Goal: Transaction & Acquisition: Purchase product/service

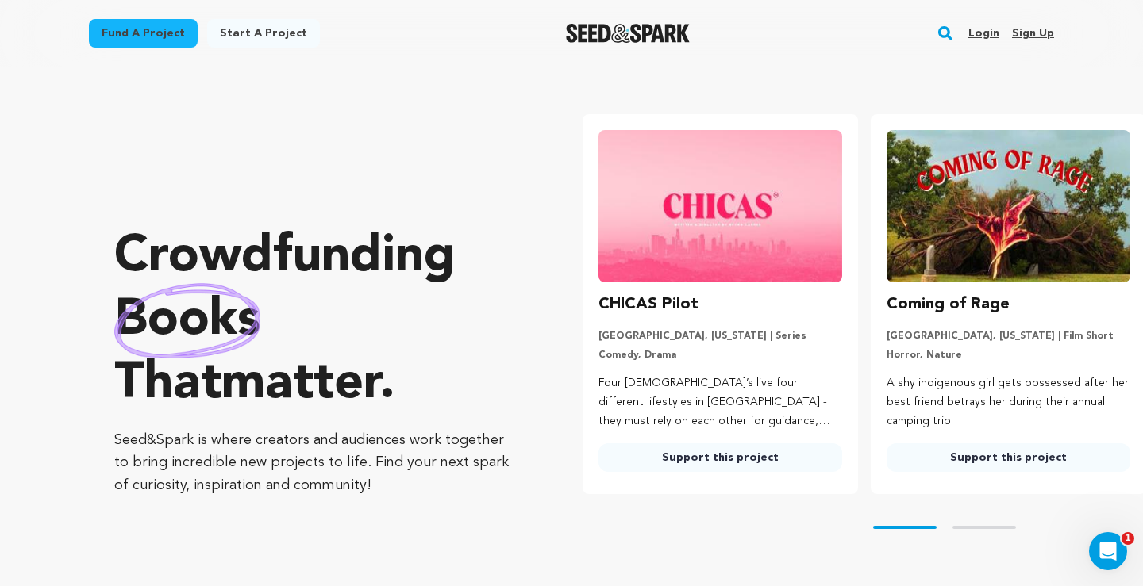
click at [989, 527] on button "Skip to next slide page" at bounding box center [983, 527] width 63 height 3
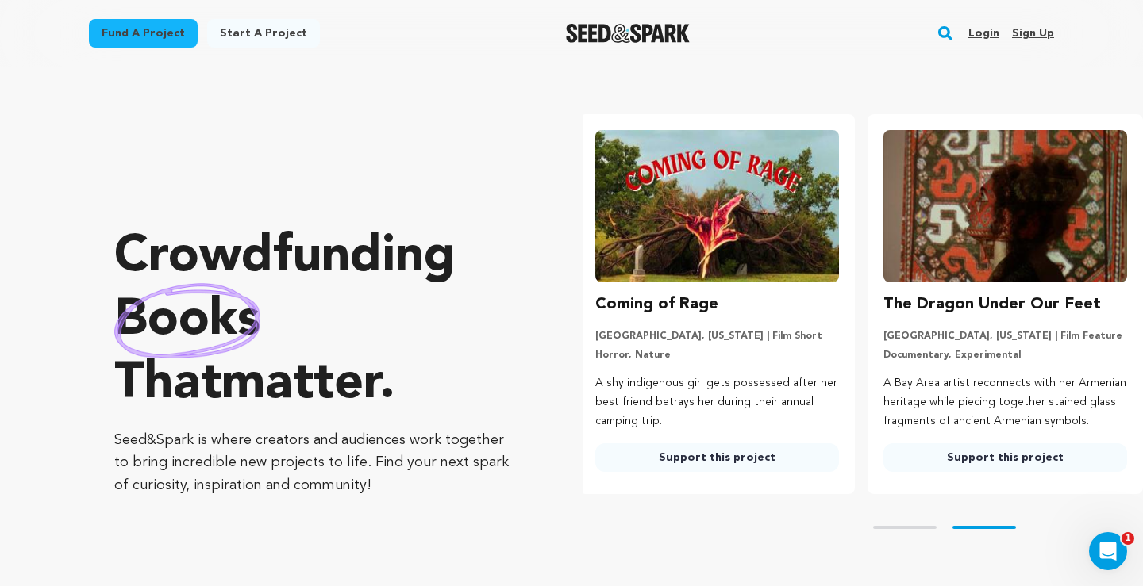
scroll to position [0, 301]
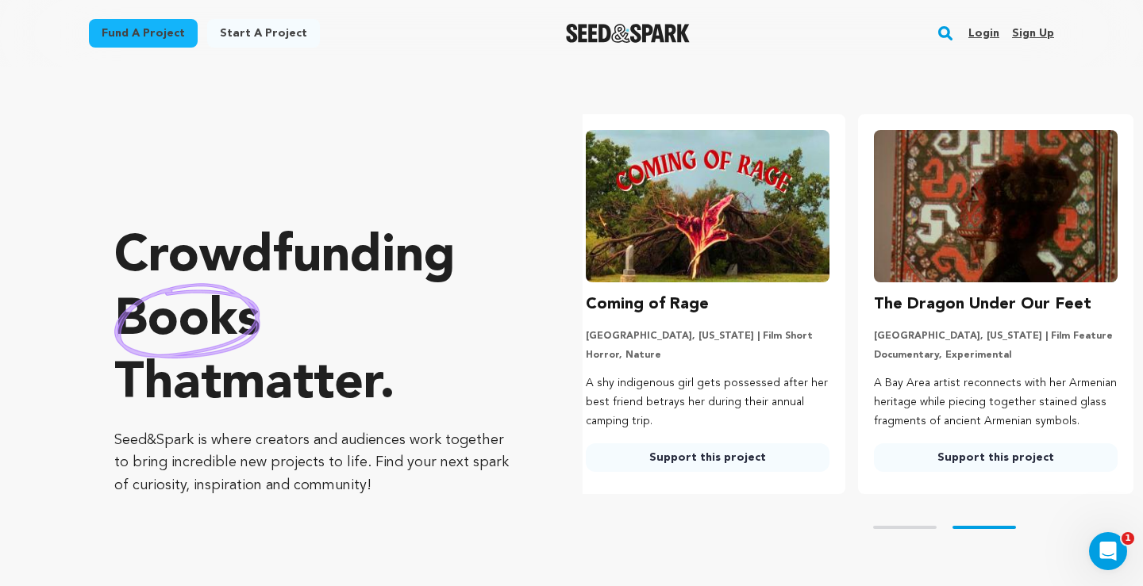
click at [1024, 228] on img at bounding box center [996, 206] width 244 height 152
click at [953, 308] on h3 "The Dragon Under Our Feet" at bounding box center [982, 304] width 217 height 25
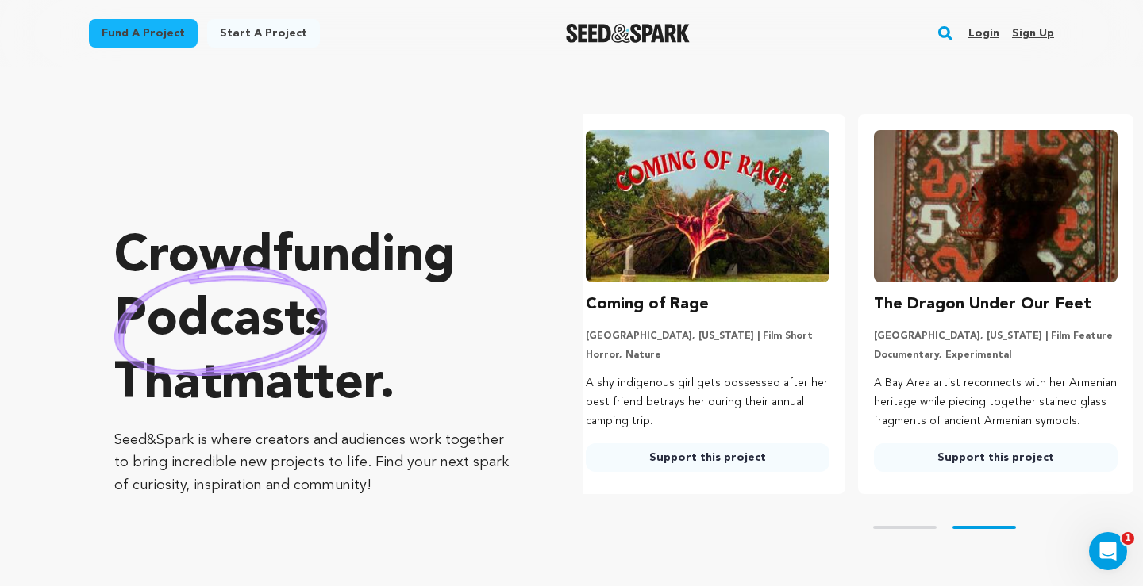
click at [954, 206] on img at bounding box center [996, 206] width 244 height 152
click at [1057, 223] on img at bounding box center [996, 206] width 244 height 152
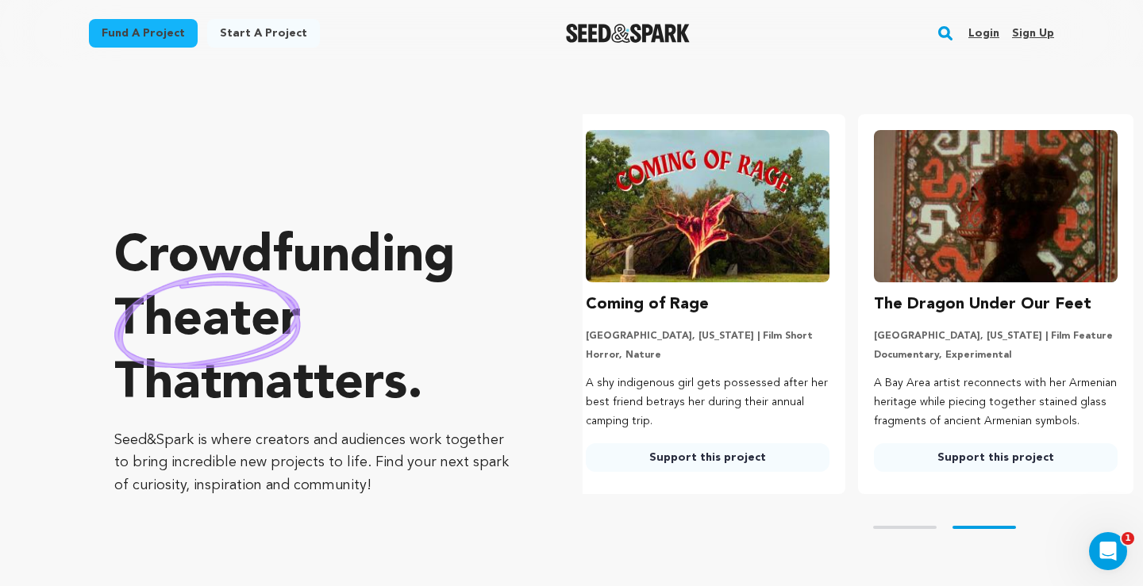
click at [1057, 223] on img at bounding box center [996, 206] width 244 height 152
click at [981, 455] on link "Support this project" at bounding box center [996, 458] width 244 height 29
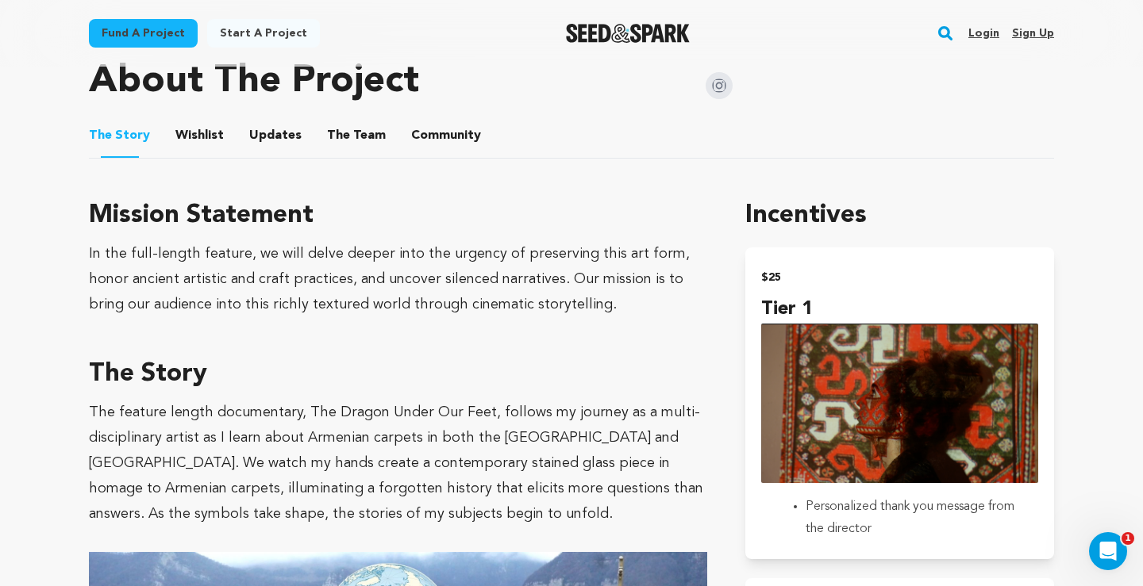
scroll to position [797, 0]
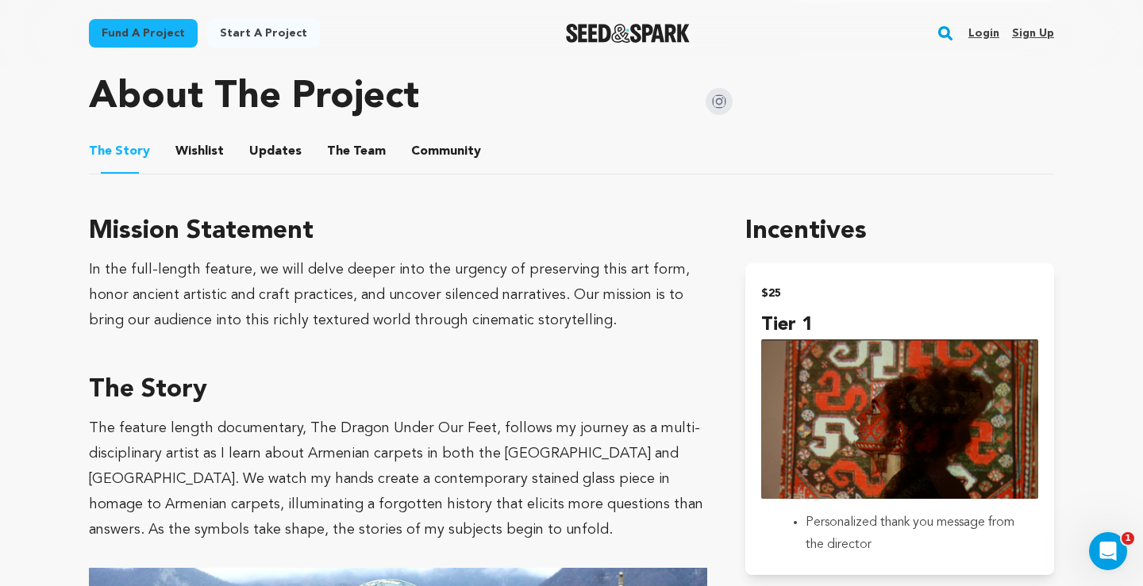
click at [201, 147] on button "Wishlist" at bounding box center [200, 155] width 38 height 38
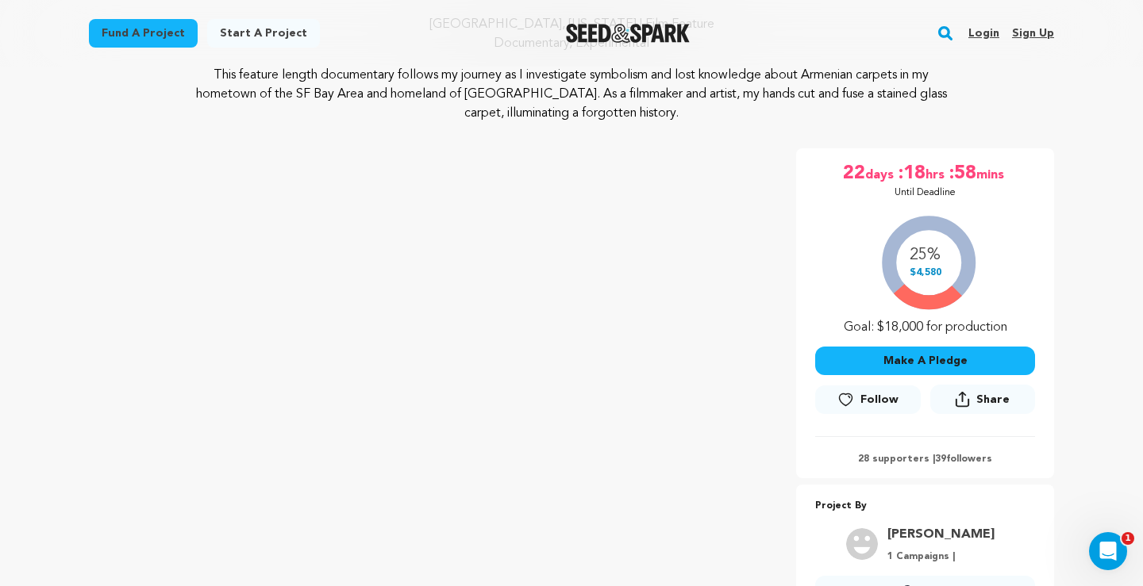
scroll to position [190, 0]
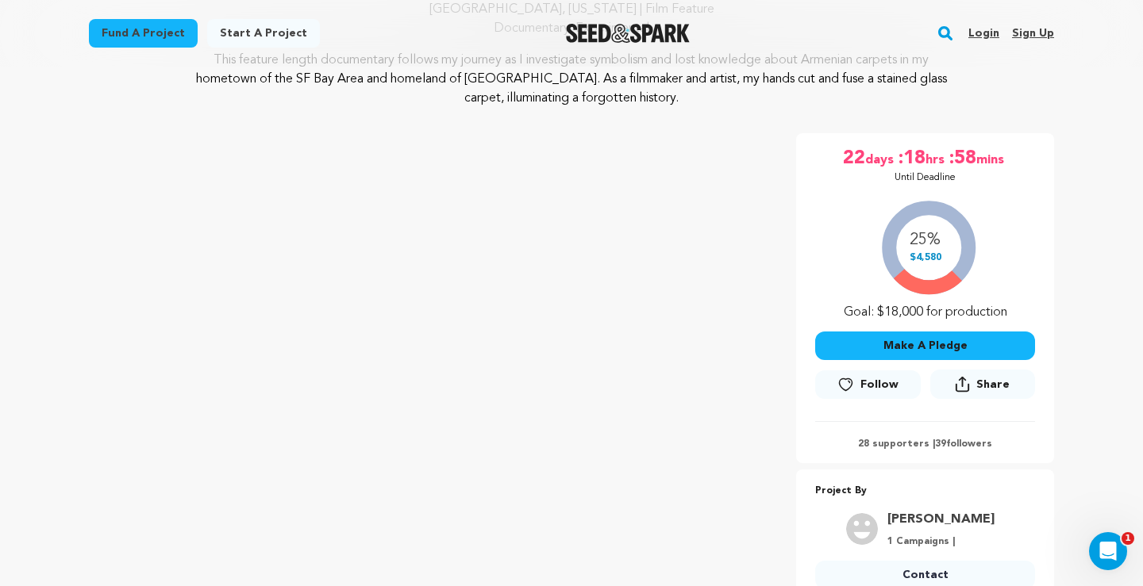
click at [142, 31] on link "Fund a project" at bounding box center [143, 33] width 109 height 29
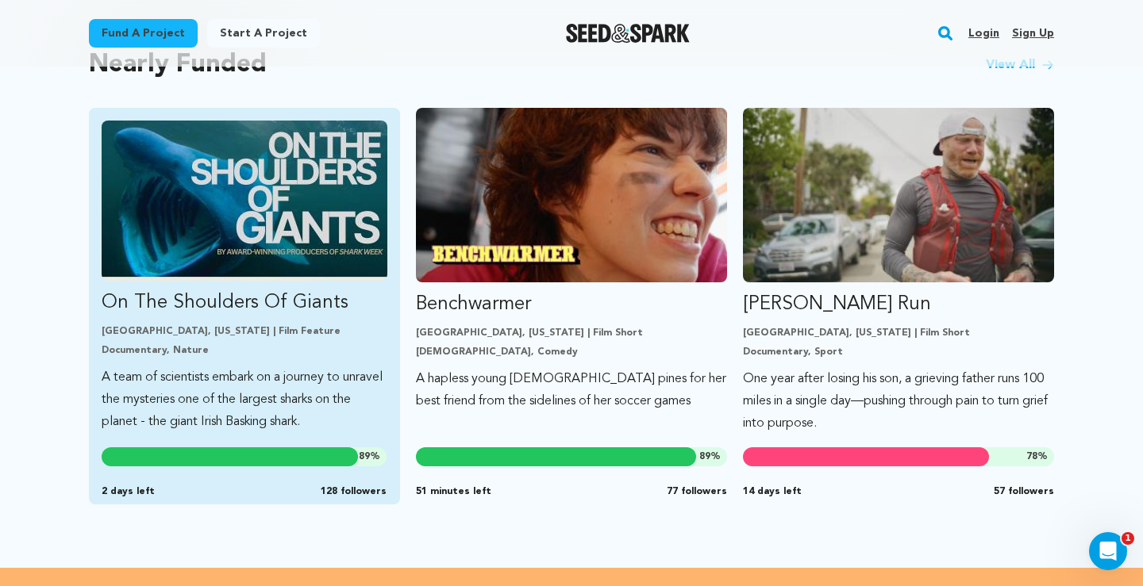
scroll to position [1374, 0]
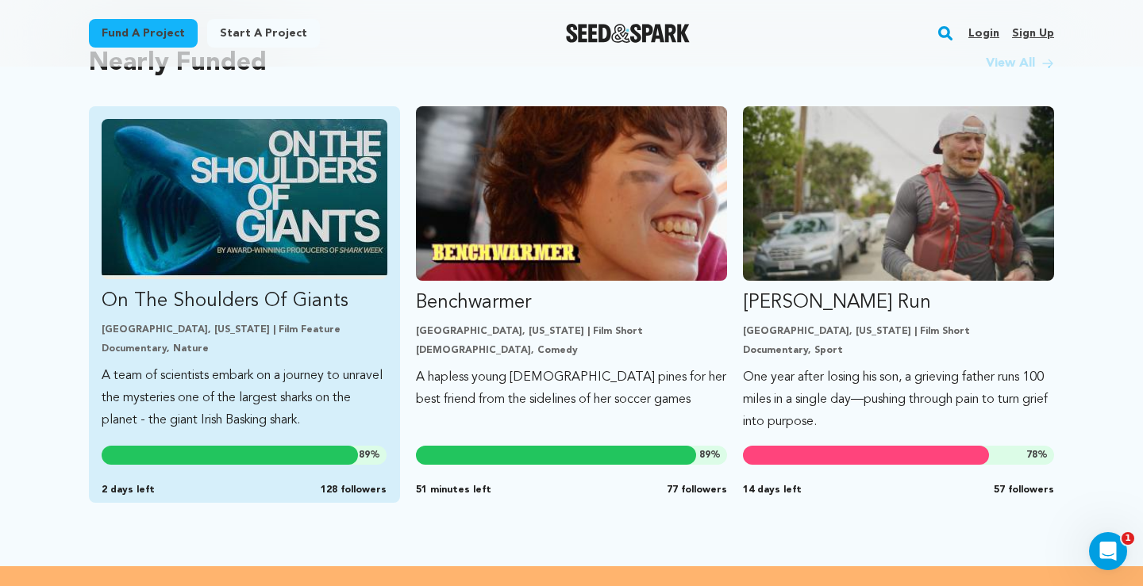
click at [178, 332] on p "Baltimore, Maryland | Film Feature" at bounding box center [245, 330] width 286 height 13
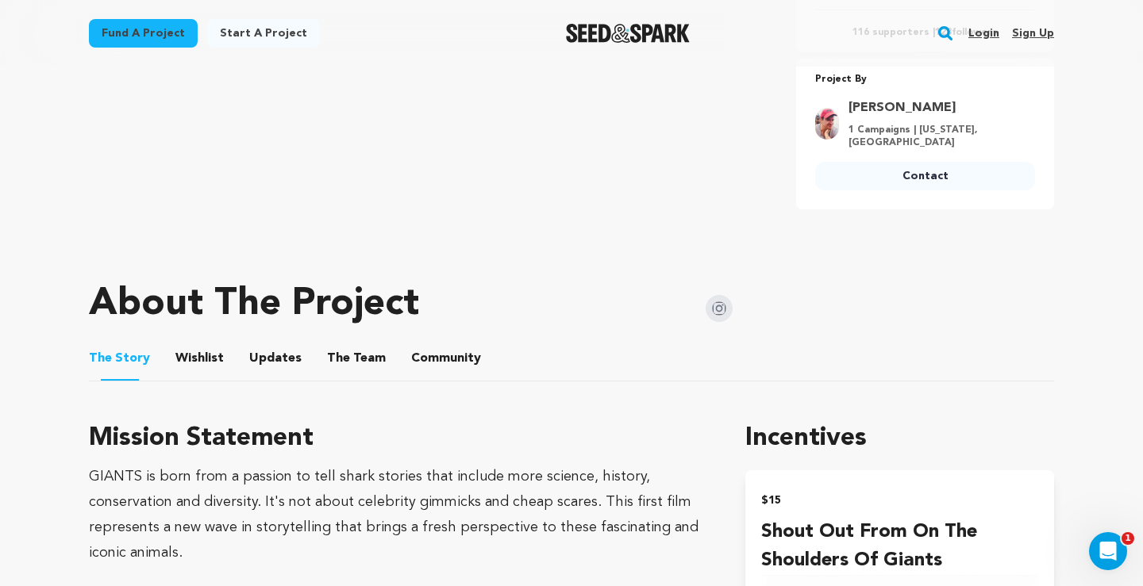
scroll to position [597, 0]
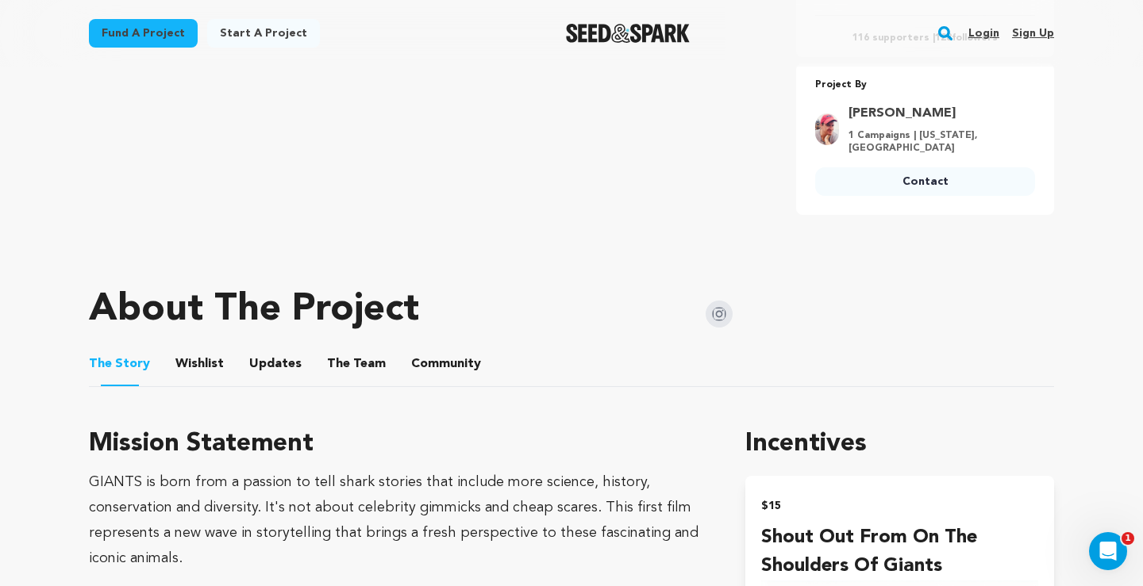
click at [192, 366] on button "Wishlist" at bounding box center [200, 367] width 38 height 38
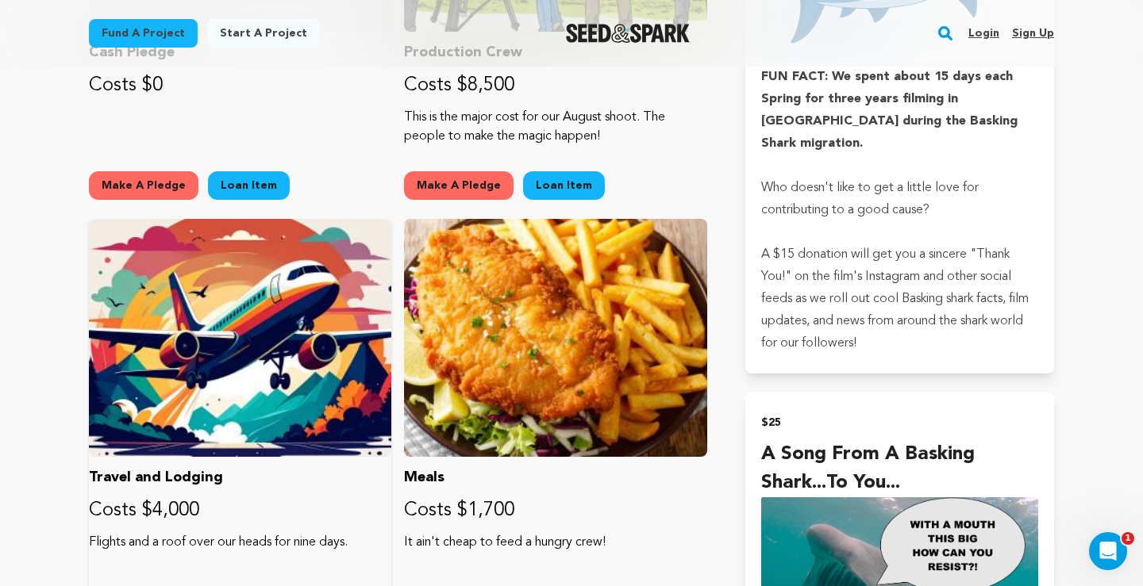
scroll to position [1347, 0]
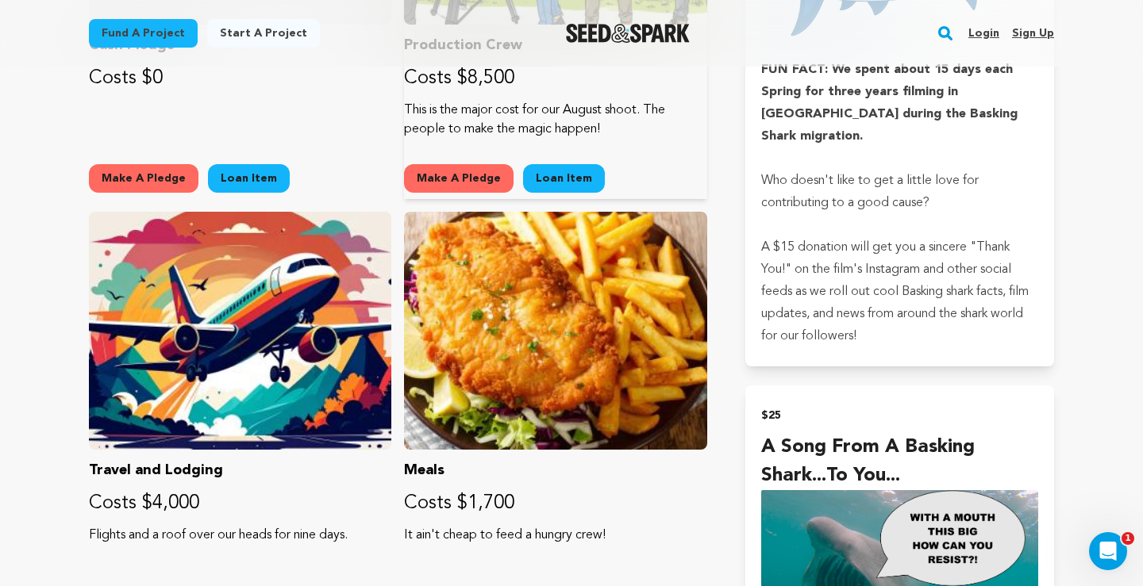
click at [522, 112] on p "This is the major cost for our August shoot. The people to make the magic happe…" at bounding box center [555, 120] width 302 height 38
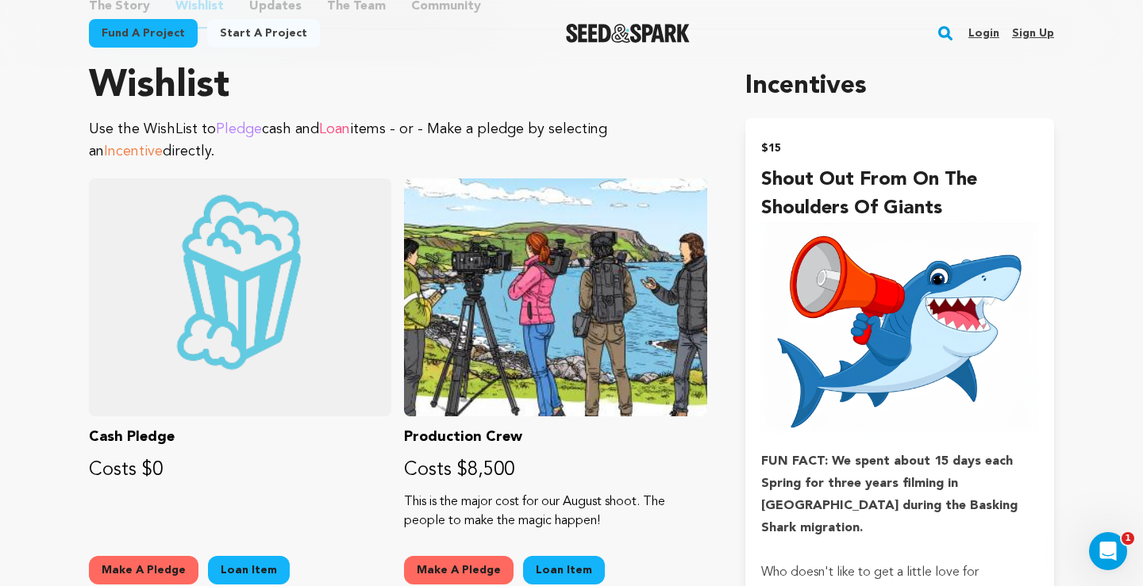
scroll to position [964, 0]
